Goal: Task Accomplishment & Management: Manage account settings

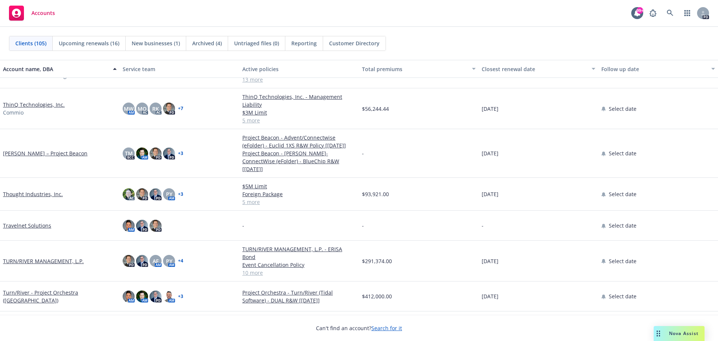
scroll to position [2694, 0]
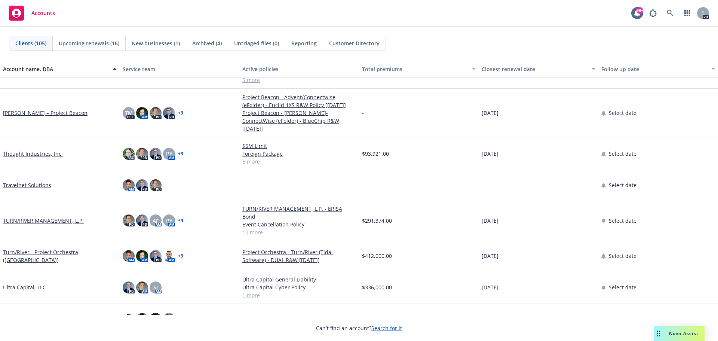
click at [67, 217] on link "TURN/RIVER MANAGEMENT, L.P." at bounding box center [43, 221] width 81 height 8
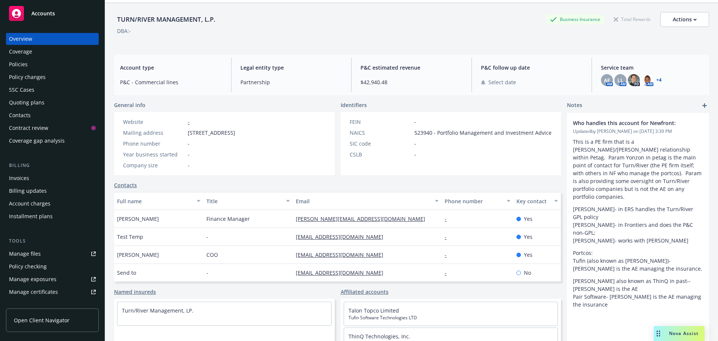
scroll to position [37, 0]
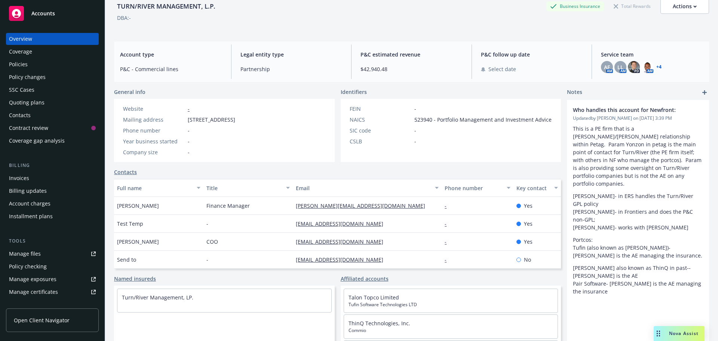
click at [549, 189] on div "Key contact" at bounding box center [538, 188] width 42 height 8
click at [555, 187] on icon "button" at bounding box center [557, 188] width 4 height 2
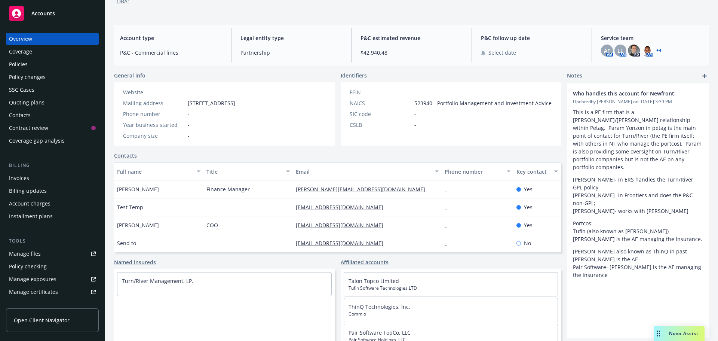
scroll to position [61, 0]
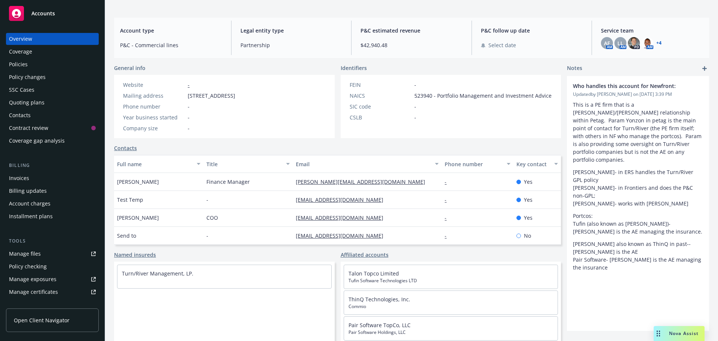
click at [124, 147] on link "Contacts" at bounding box center [125, 148] width 23 height 8
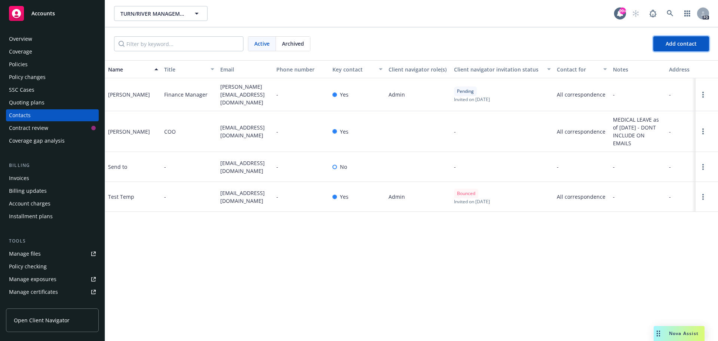
click at [680, 45] on span "Add contact" at bounding box center [681, 43] width 31 height 7
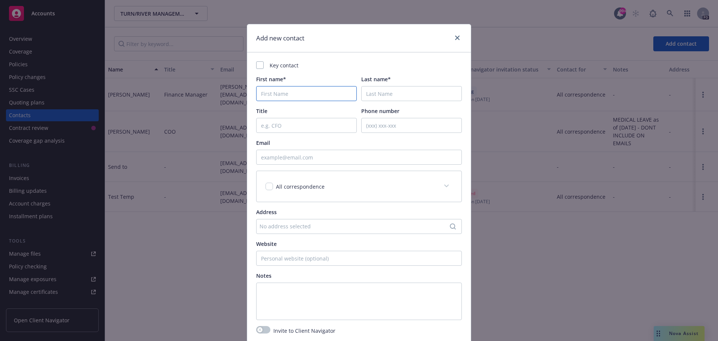
click at [272, 97] on input "First name*" at bounding box center [306, 93] width 101 height 15
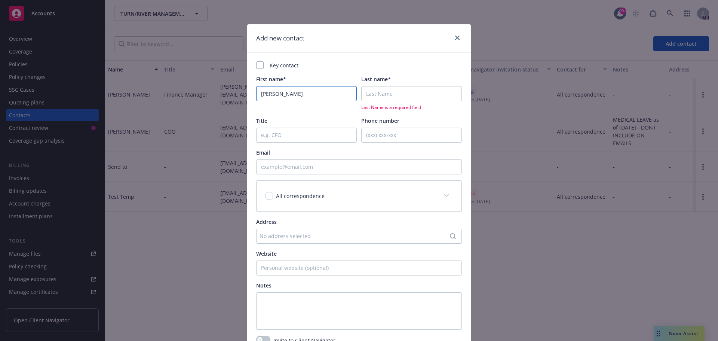
type input "[PERSON_NAME]"
drag, startPoint x: 366, startPoint y: 94, endPoint x: 371, endPoint y: 94, distance: 5.3
click at [369, 94] on input "Last name*" at bounding box center [411, 93] width 101 height 15
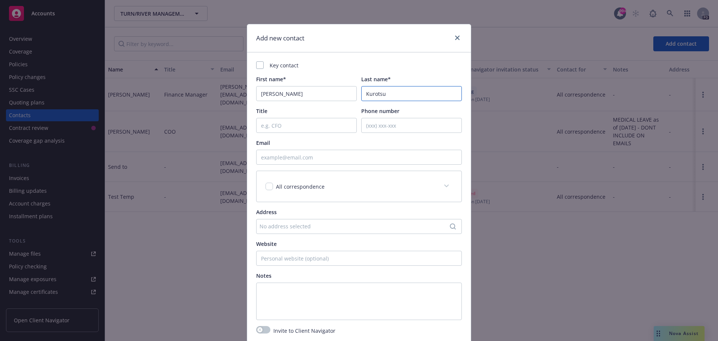
type input "Kurotsu"
click at [291, 130] on input "Title" at bounding box center [306, 125] width 101 height 15
type input "H"
type input "Head of Legal"
click at [289, 158] on input "Email" at bounding box center [359, 157] width 206 height 15
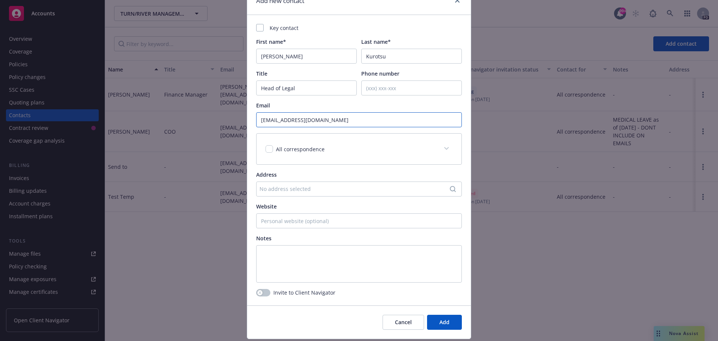
scroll to position [59, 0]
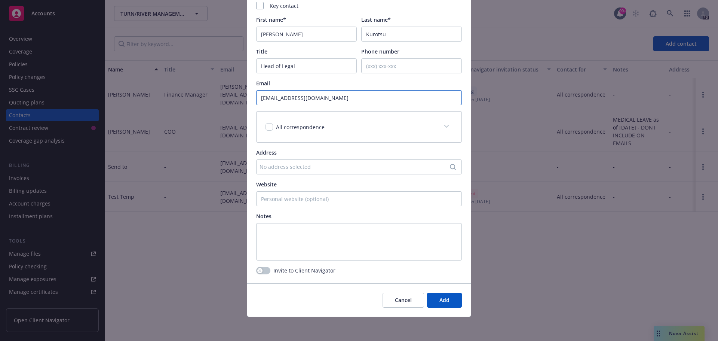
type input "[EMAIL_ADDRESS][DOMAIN_NAME]"
click at [290, 233] on textarea at bounding box center [359, 241] width 206 height 37
type textarea "Involved in at least the Turn/River GPL"
click at [267, 270] on button "button" at bounding box center [263, 270] width 14 height 7
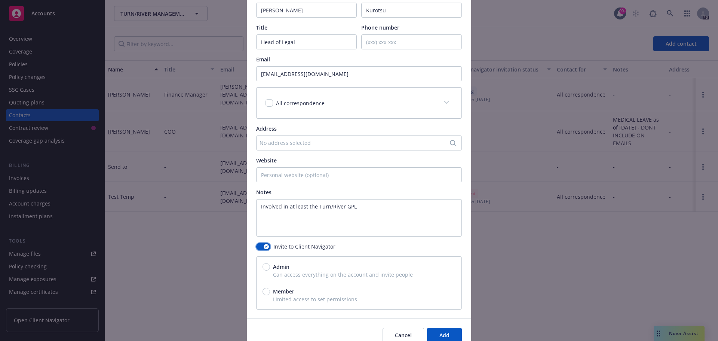
scroll to position [119, 0]
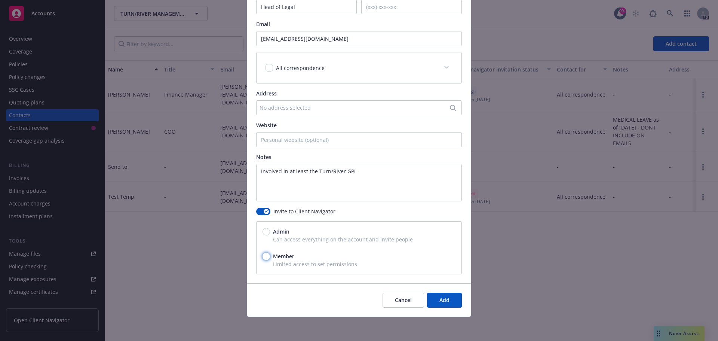
click at [265, 256] on input "Member" at bounding box center [266, 256] width 7 height 7
radio input "true"
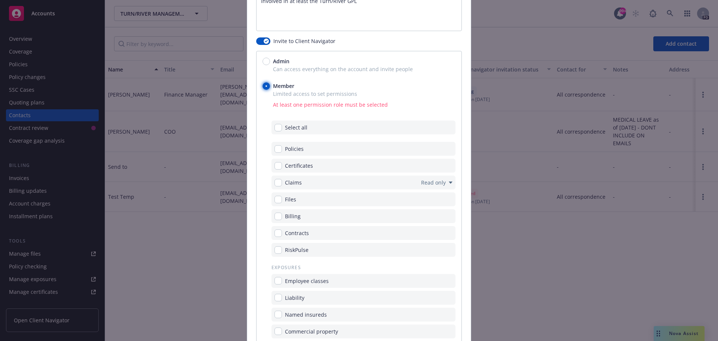
scroll to position [284, 0]
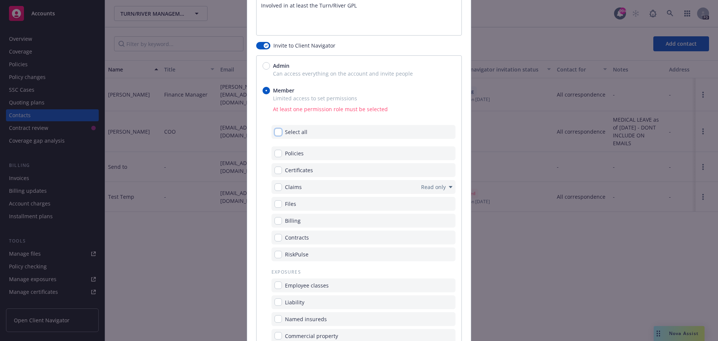
click at [277, 134] on input "checkbox" at bounding box center [278, 131] width 7 height 7
checkbox input "true"
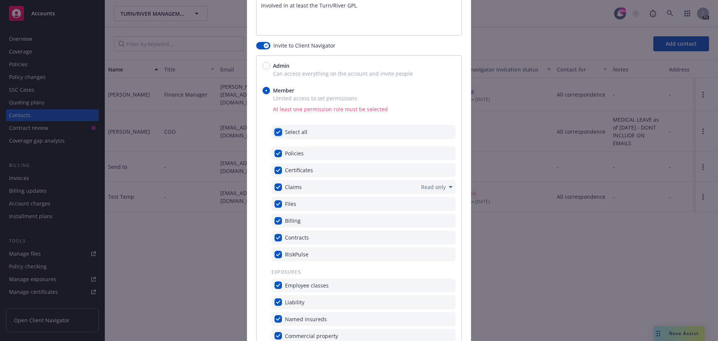
checkbox input "true"
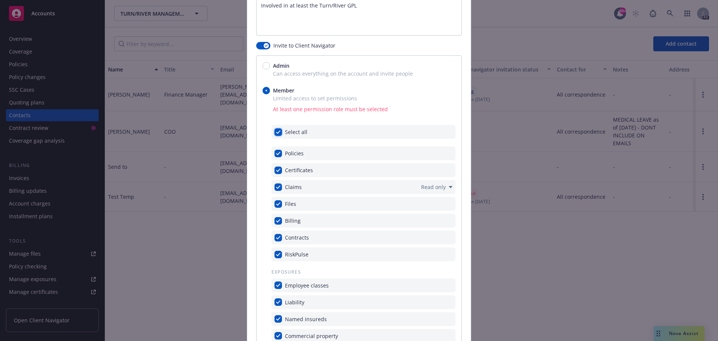
checkbox input "true"
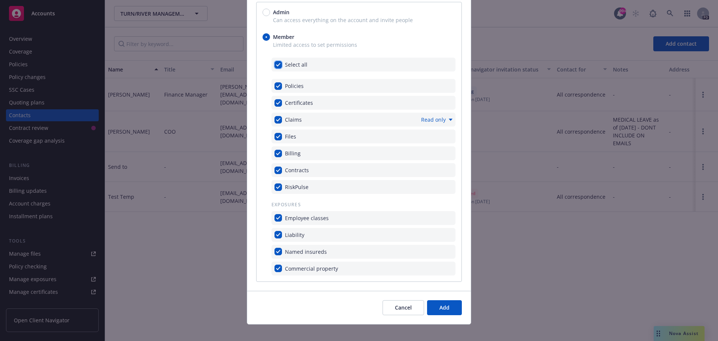
scroll to position [345, 0]
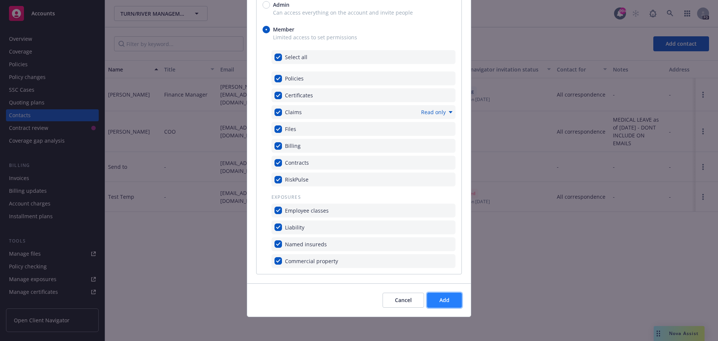
click at [441, 300] on span "Add" at bounding box center [445, 299] width 10 height 7
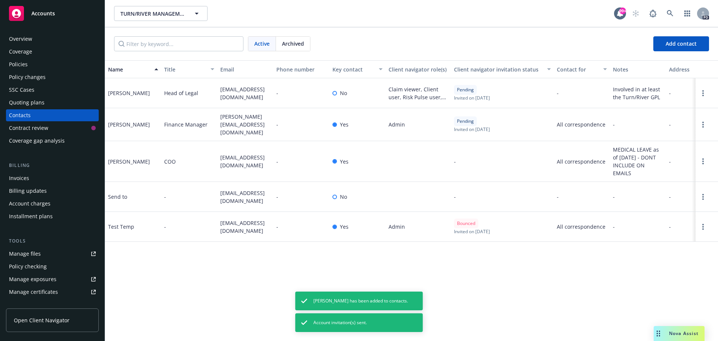
click at [126, 159] on div "[PERSON_NAME]" at bounding box center [129, 162] width 42 height 8
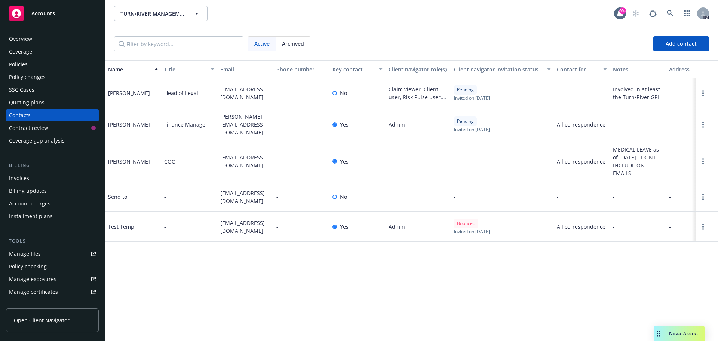
click at [22, 113] on div "Contacts" at bounding box center [20, 115] width 22 height 12
click at [702, 159] on link "Open options" at bounding box center [703, 161] width 9 height 9
click at [652, 128] on link "Invite to client navigator" at bounding box center [655, 131] width 85 height 15
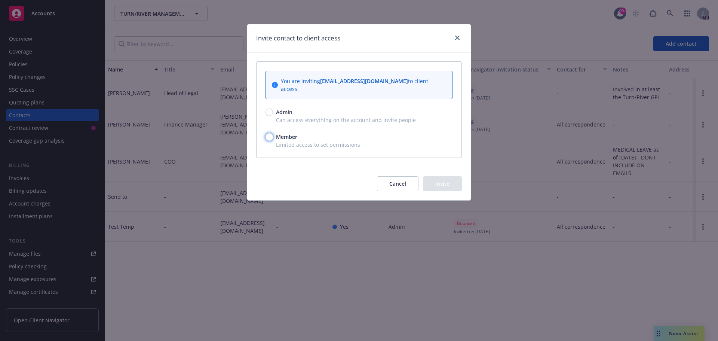
click at [268, 133] on input "Member" at bounding box center [269, 136] width 7 height 7
radio input "true"
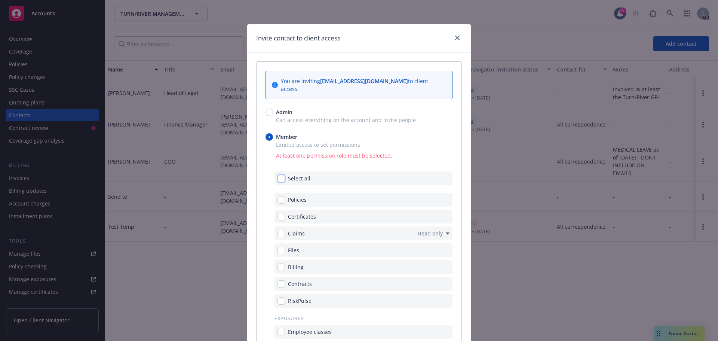
click at [280, 175] on input "checkbox" at bounding box center [281, 178] width 7 height 7
checkbox input "true"
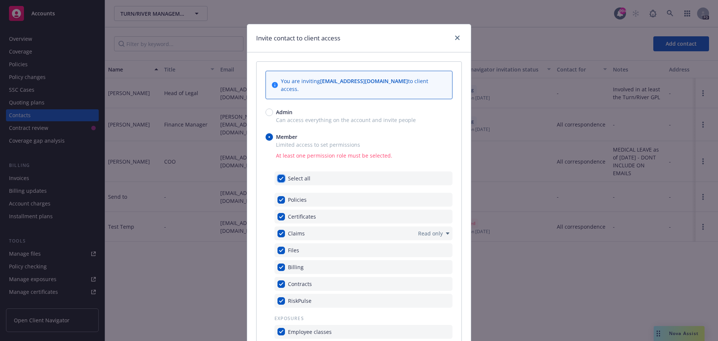
checkbox input "true"
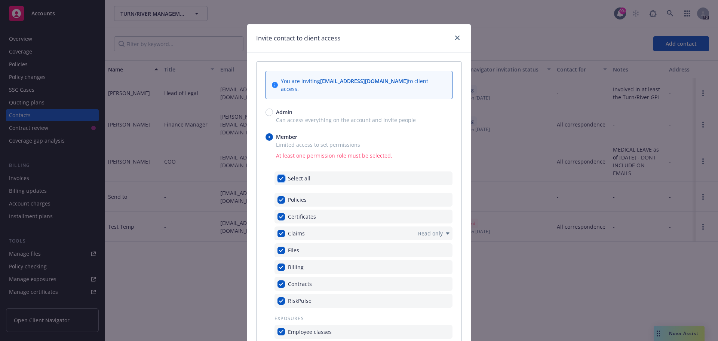
checkbox input "true"
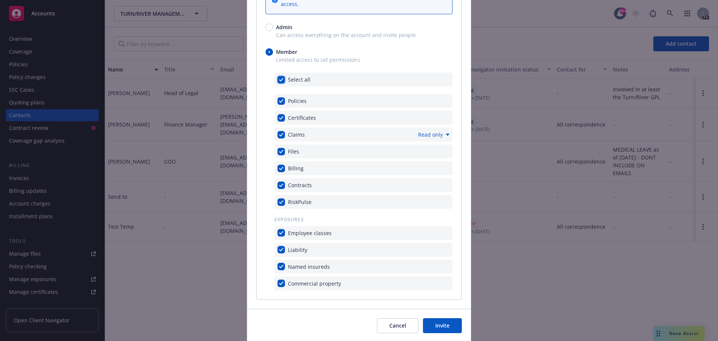
scroll to position [103, 0]
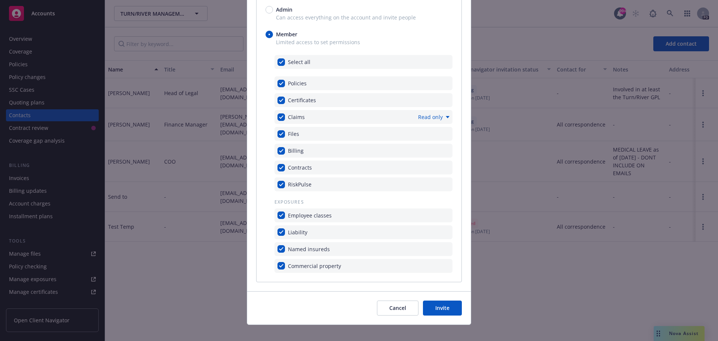
click at [443, 300] on button "Invite" at bounding box center [442, 307] width 39 height 15
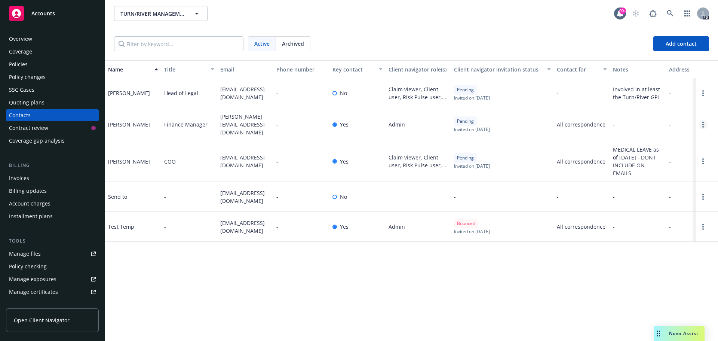
click at [706, 124] on link "Open options" at bounding box center [703, 124] width 9 height 9
click at [675, 81] on link "Resend invite" at bounding box center [669, 81] width 58 height 15
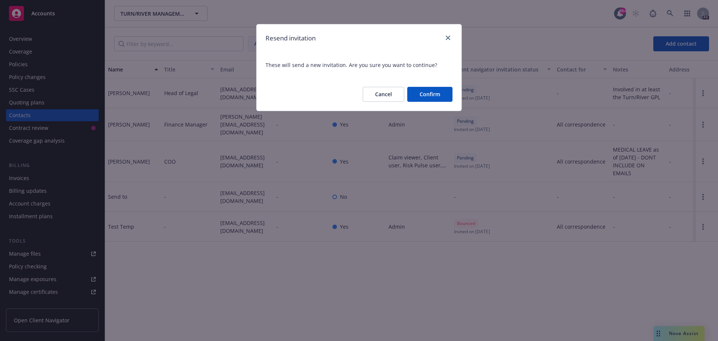
click at [432, 92] on button "Confirm" at bounding box center [429, 94] width 45 height 15
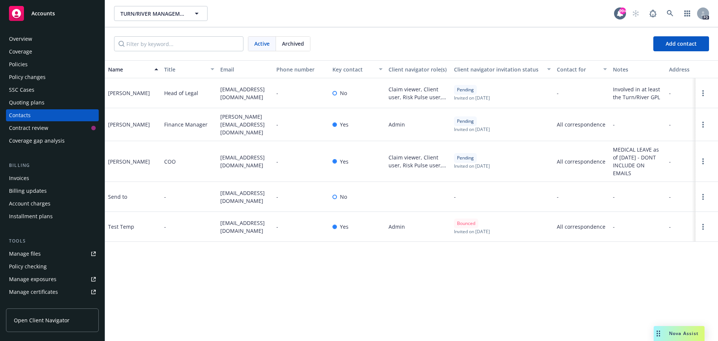
click at [27, 39] on div "Overview" at bounding box center [20, 39] width 23 height 12
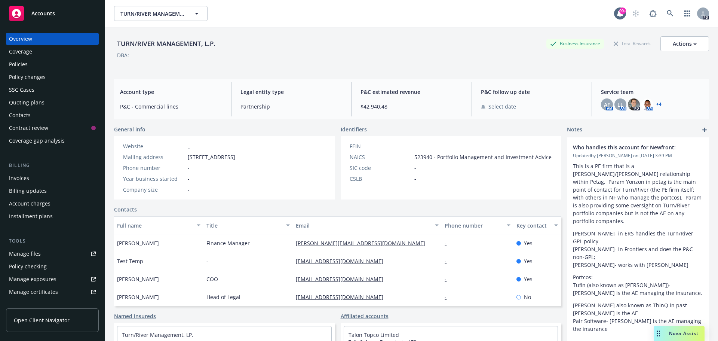
click at [25, 39] on div "Overview" at bounding box center [20, 39] width 23 height 12
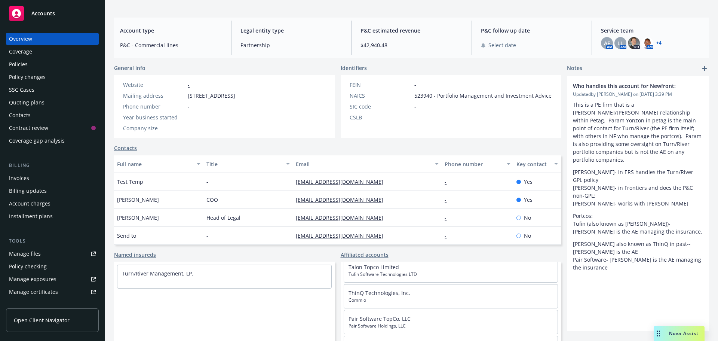
scroll to position [4, 0]
click at [366, 270] on link "Talon Topco Limited" at bounding box center [374, 269] width 51 height 7
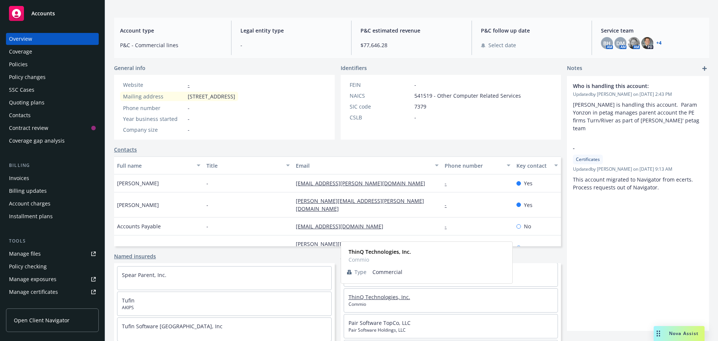
click at [389, 299] on link "ThinQ Technologies, Inc." at bounding box center [380, 296] width 62 height 7
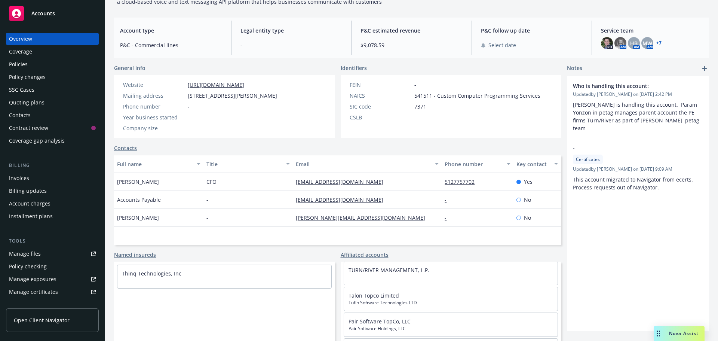
scroll to position [69, 0]
click at [366, 321] on link "Pair Software TopCo, LLC" at bounding box center [380, 321] width 62 height 7
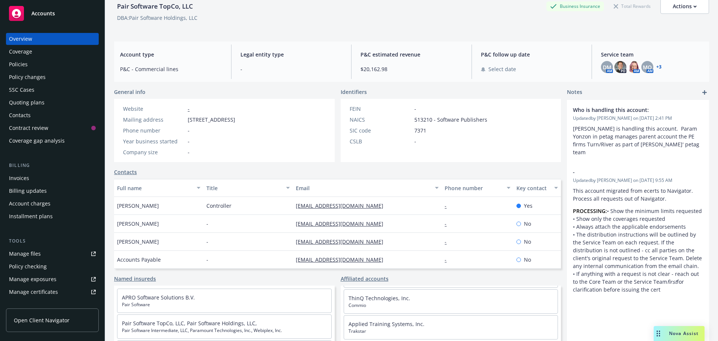
scroll to position [37, 0]
click at [369, 311] on link "ThinQ Technologies, Inc." at bounding box center [380, 311] width 62 height 7
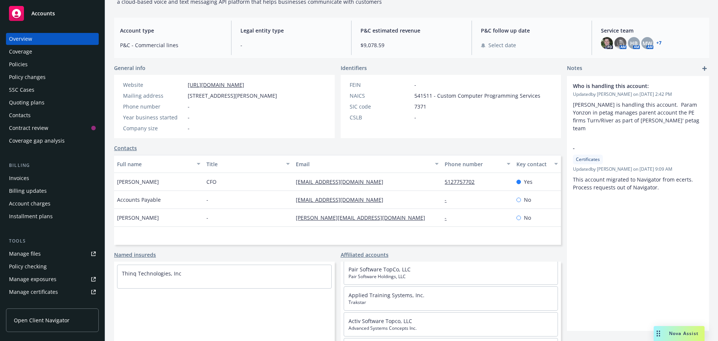
scroll to position [42, 0]
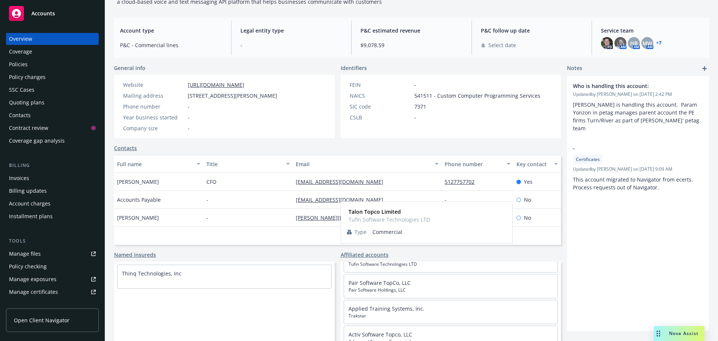
click at [387, 266] on span "Tufin Software Technologies LTD" at bounding box center [451, 264] width 205 height 7
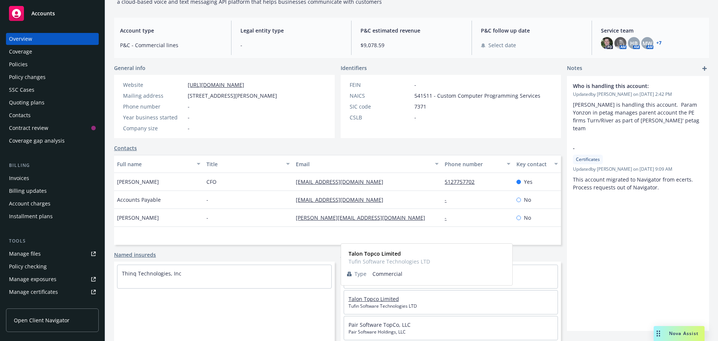
click at [375, 300] on link "Talon Topco Limited" at bounding box center [374, 298] width 51 height 7
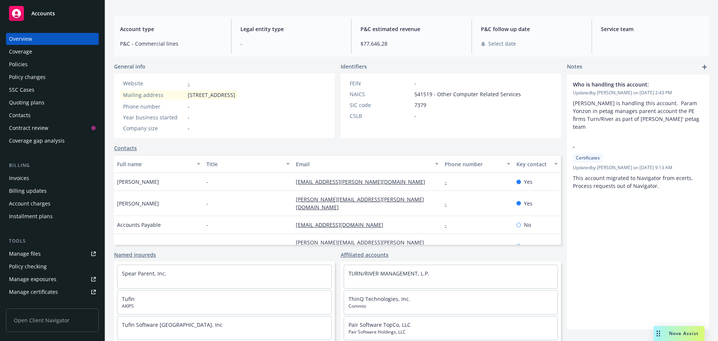
scroll to position [63, 0]
click at [30, 64] on div "Policies" at bounding box center [52, 64] width 87 height 12
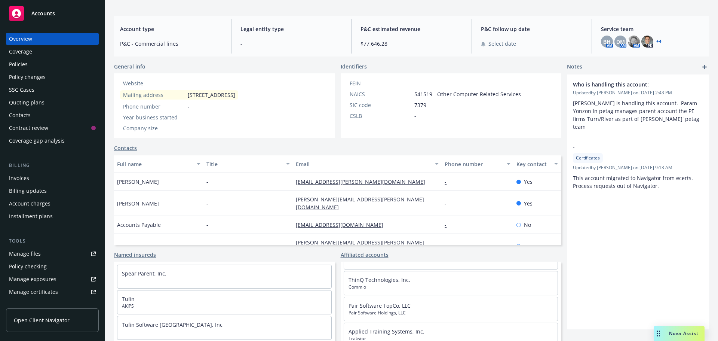
scroll to position [4, 0]
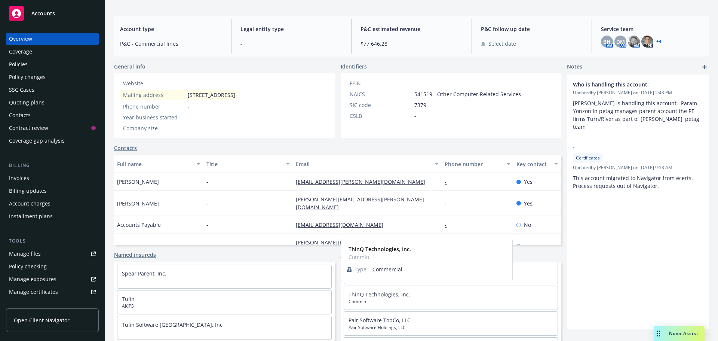
click at [372, 294] on link "ThinQ Technologies, Inc." at bounding box center [380, 294] width 62 height 7
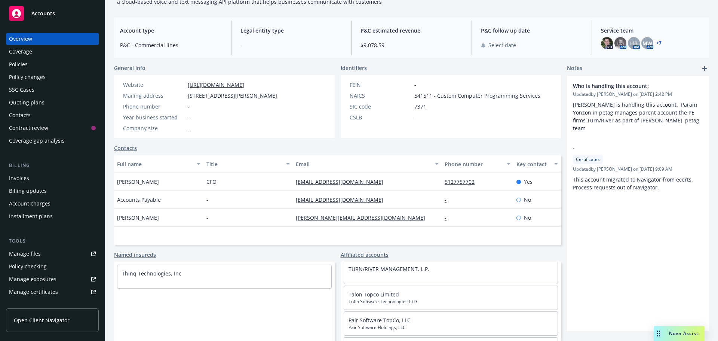
click at [22, 63] on div "Policies" at bounding box center [18, 64] width 19 height 12
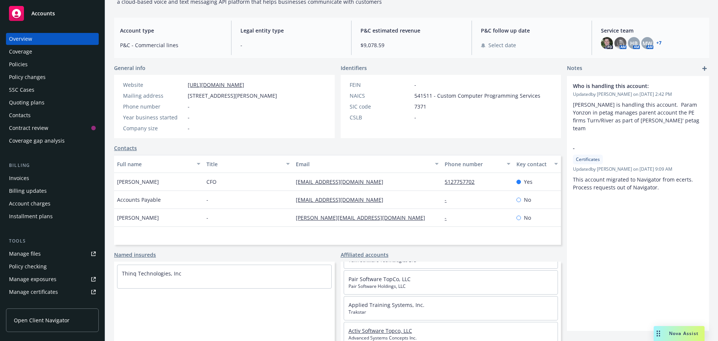
scroll to position [37, 0]
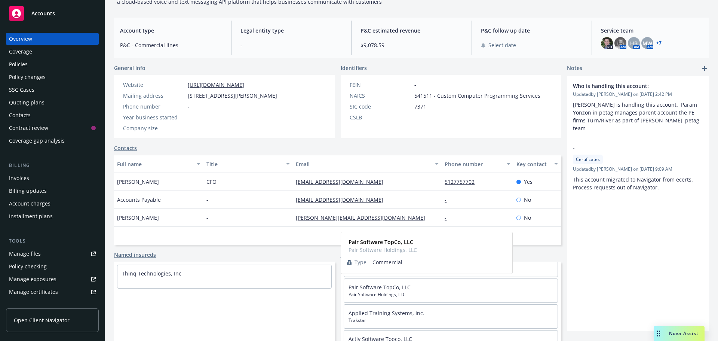
click at [370, 287] on link "Pair Software TopCo, LLC" at bounding box center [380, 287] width 62 height 7
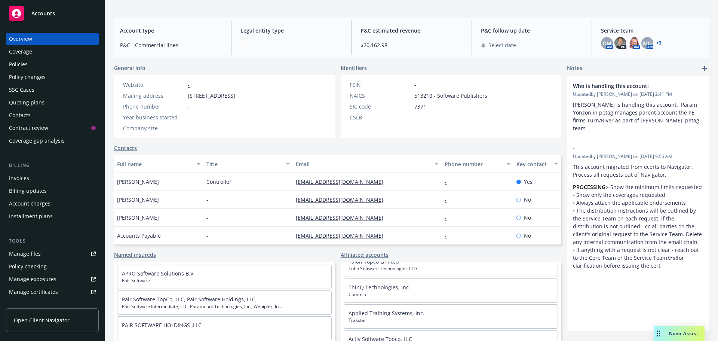
click at [24, 65] on div "Policies" at bounding box center [18, 64] width 19 height 12
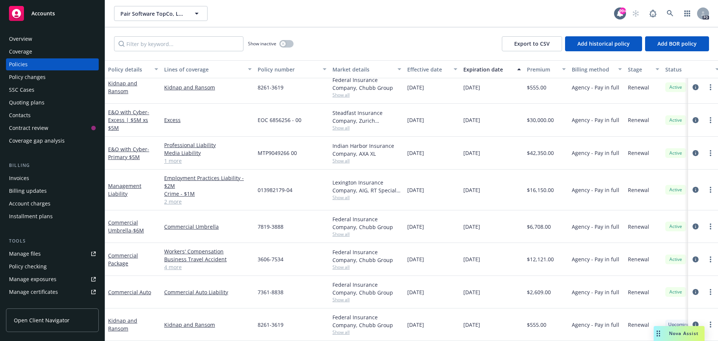
scroll to position [13, 0]
click at [28, 37] on div "Overview" at bounding box center [20, 39] width 23 height 12
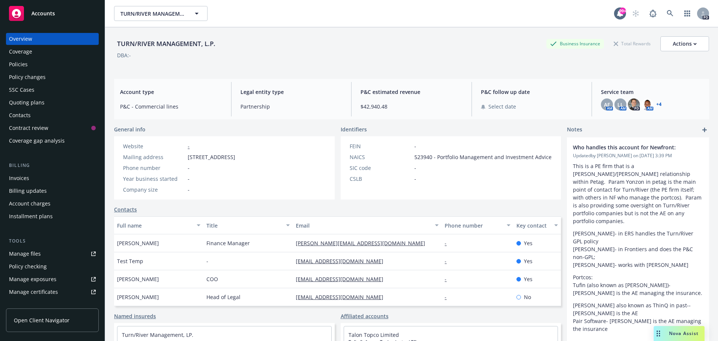
click at [23, 62] on div "Policies" at bounding box center [18, 64] width 19 height 12
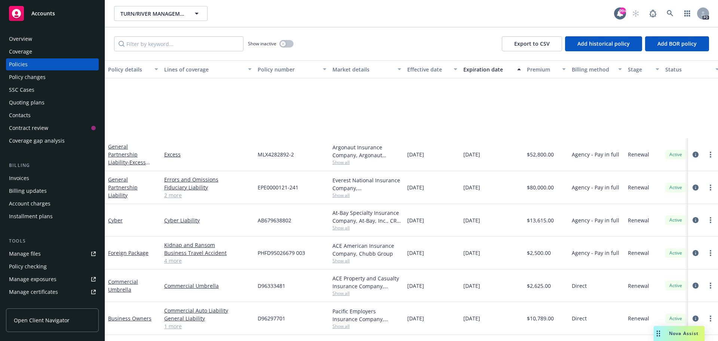
scroll to position [110, 0]
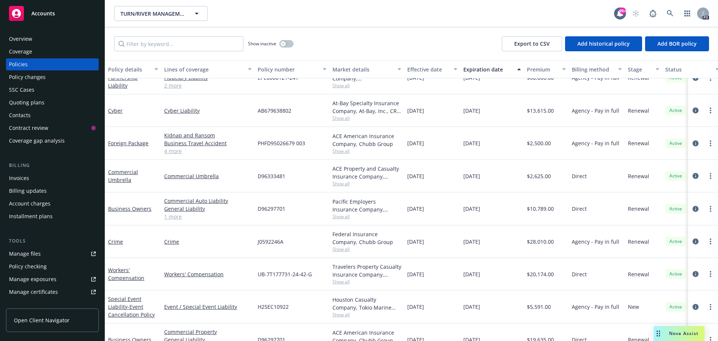
click at [20, 39] on div "Overview" at bounding box center [20, 39] width 23 height 12
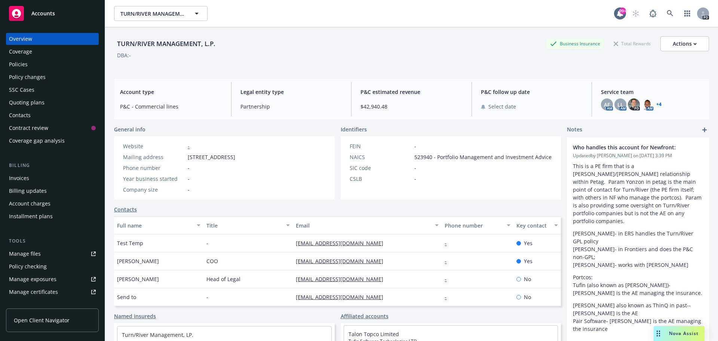
click at [23, 63] on div "Policies" at bounding box center [18, 64] width 19 height 12
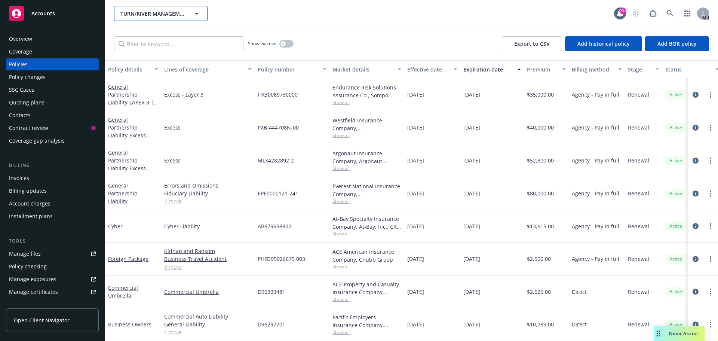
click at [196, 13] on icon "button" at bounding box center [197, 14] width 4 height 2
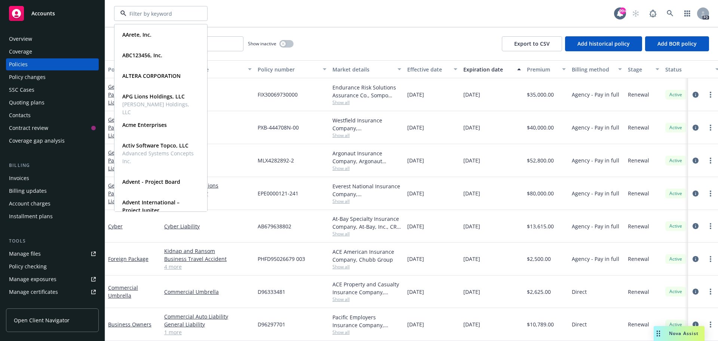
click at [239, 12] on div "AArete, Inc. Type Commercial ABC123456, Inc. Type Commercial ALTERA CORPORATION…" at bounding box center [364, 13] width 500 height 15
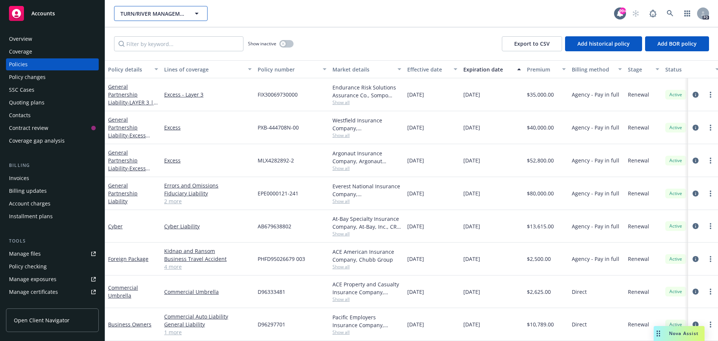
click at [199, 13] on icon "button" at bounding box center [196, 13] width 9 height 9
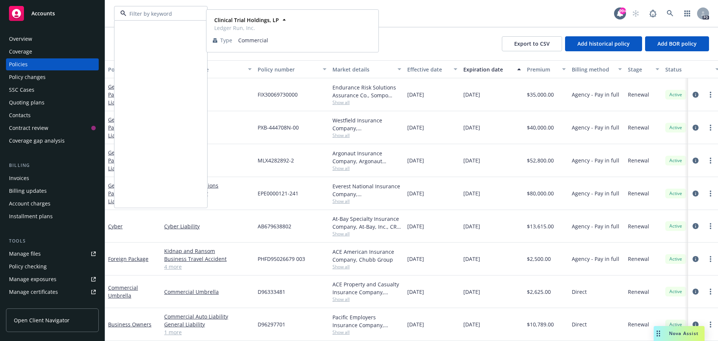
scroll to position [961, 0]
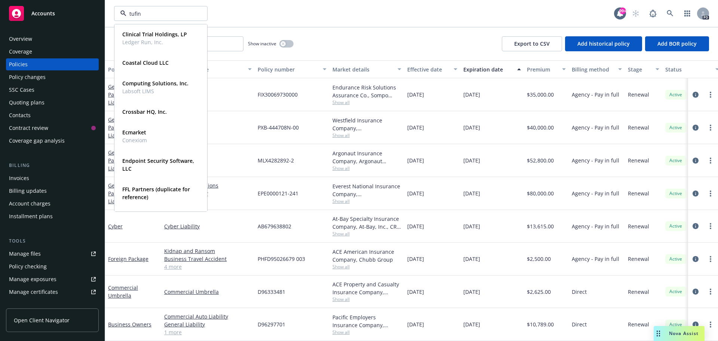
type input "tufin"
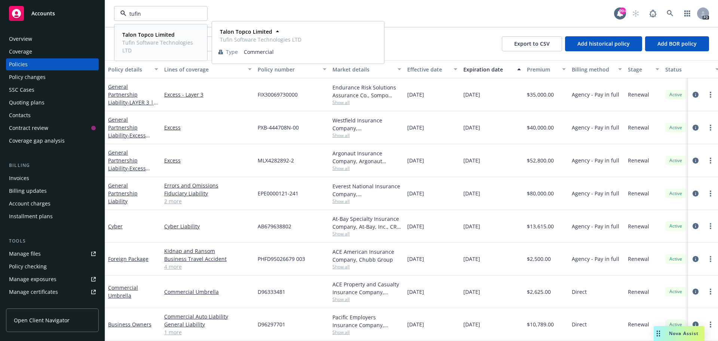
click at [155, 37] on strong "Talon Topco Limited" at bounding box center [148, 34] width 52 height 7
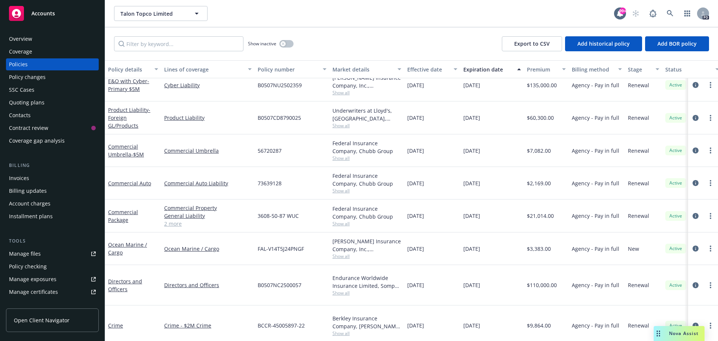
scroll to position [216, 0]
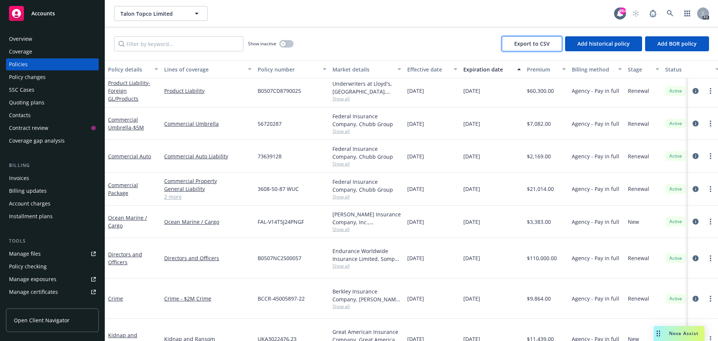
click at [533, 43] on span "Export to CSV" at bounding box center [533, 43] width 36 height 7
click at [200, 15] on icon "button" at bounding box center [196, 13] width 9 height 9
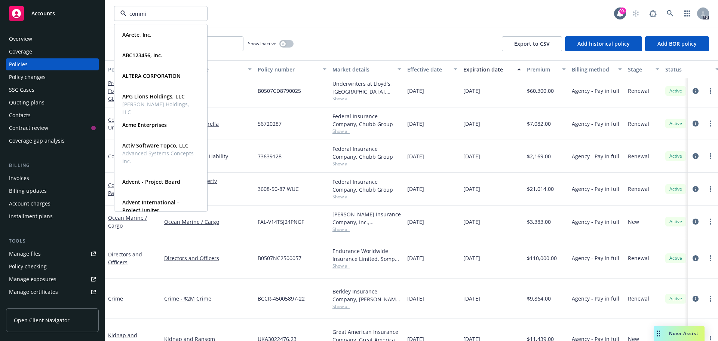
type input "commio"
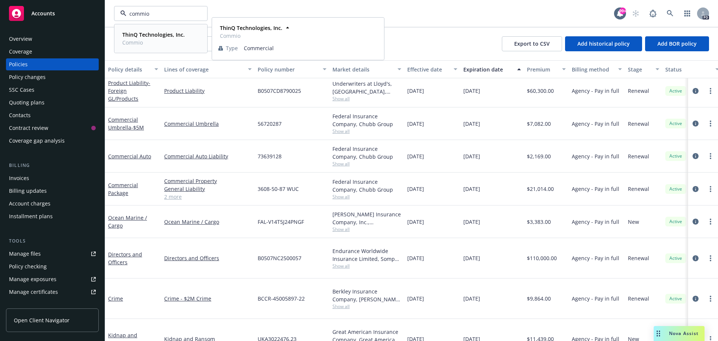
click at [140, 39] on span "Commio" at bounding box center [153, 43] width 62 height 8
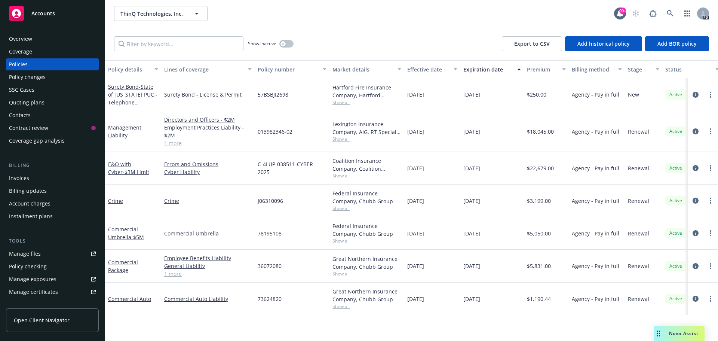
click at [23, 64] on div "Policies" at bounding box center [18, 64] width 19 height 12
click at [537, 44] on span "Export to CSV" at bounding box center [533, 43] width 36 height 7
click at [181, 12] on span "ThinQ Technologies, Inc." at bounding box center [152, 14] width 65 height 8
type input "Pair software"
click at [149, 42] on span "Pair Software Holdings, LLC" at bounding box center [156, 43] width 68 height 8
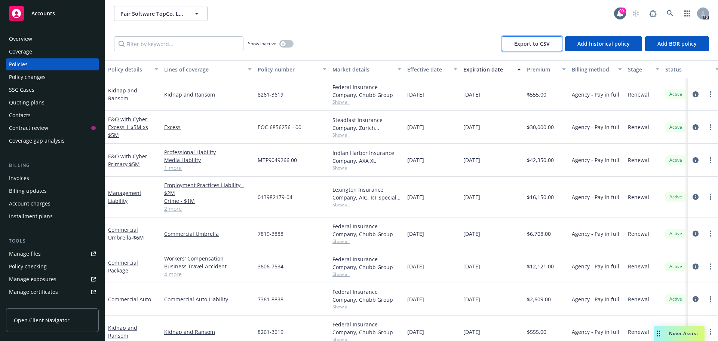
click at [539, 47] on span "Export to CSV" at bounding box center [533, 43] width 36 height 7
click at [25, 39] on div "Overview" at bounding box center [20, 39] width 23 height 12
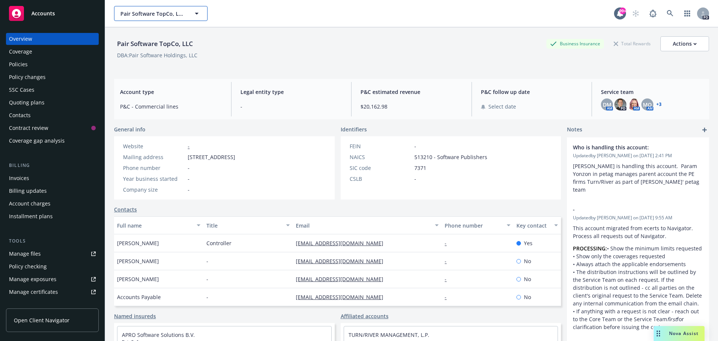
click at [151, 15] on span "Pair Software TopCo, LLC" at bounding box center [152, 14] width 65 height 8
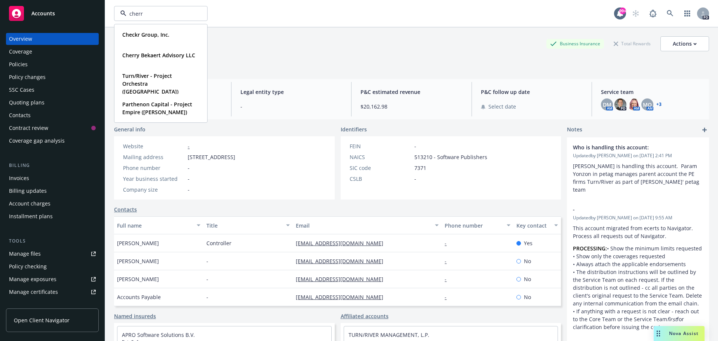
type input "cherry"
click at [164, 37] on strong "Cherry Bekaert Advisory LLC" at bounding box center [158, 34] width 73 height 7
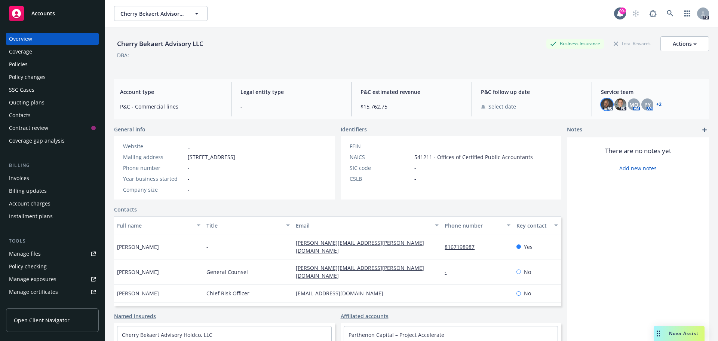
click at [606, 107] on img at bounding box center [607, 104] width 12 height 12
click at [632, 106] on span "MQ" at bounding box center [634, 105] width 9 height 8
click at [645, 107] on span "PY" at bounding box center [648, 105] width 6 height 8
click at [657, 103] on link "+ 2" at bounding box center [659, 104] width 5 height 4
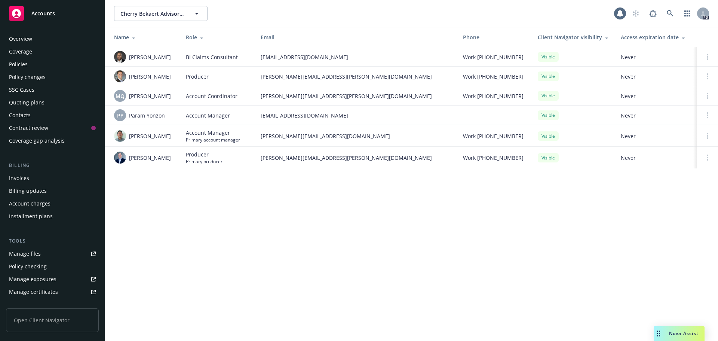
scroll to position [147, 0]
